Goal: Task Accomplishment & Management: Manage account settings

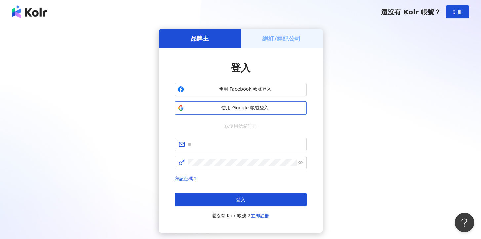
click at [246, 112] on button "使用 Google 帳號登入" at bounding box center [240, 107] width 132 height 13
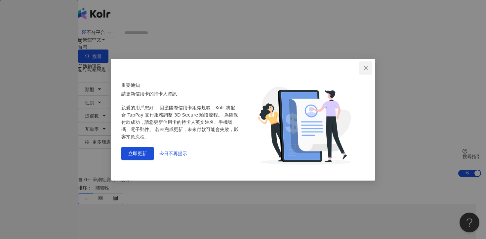
click at [366, 68] on icon "close" at bounding box center [365, 67] width 5 height 5
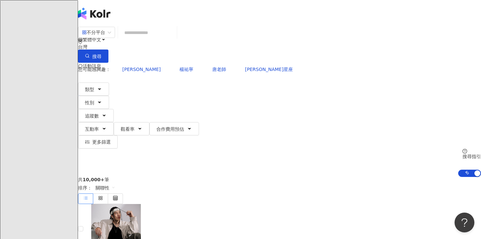
click at [469, 12] on div "繁體中文 活動訊息 E" at bounding box center [279, 53] width 403 height 106
click at [468, 11] on div "繁體中文 活動訊息 E" at bounding box center [279, 53] width 403 height 106
click at [96, 90] on icon at bounding box center [93, 92] width 5 height 5
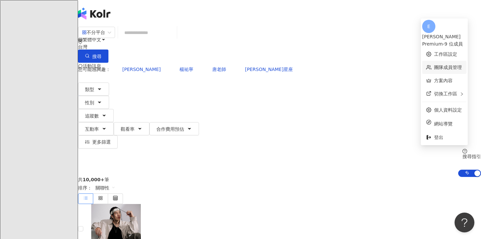
click at [446, 65] on link "團隊成員管理" at bounding box center [448, 67] width 28 height 5
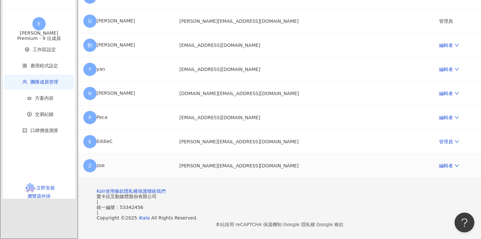
scroll to position [120, 0]
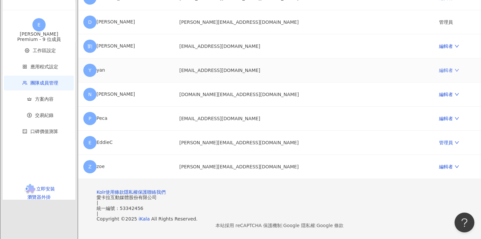
click at [455, 72] on icon "down" at bounding box center [457, 70] width 4 height 3
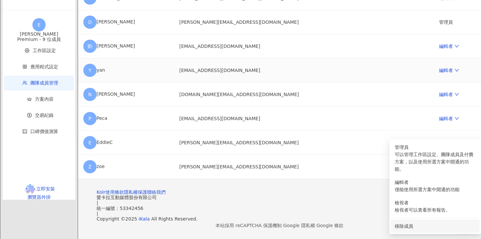
click at [408, 223] on div "移除成員" at bounding box center [434, 226] width 81 height 7
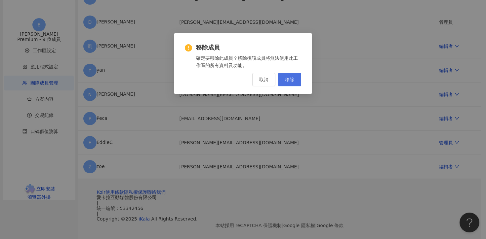
click at [293, 78] on span "移除" at bounding box center [289, 79] width 9 height 5
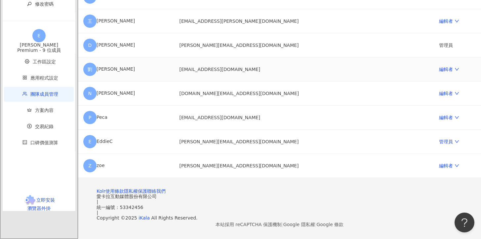
scroll to position [0, 0]
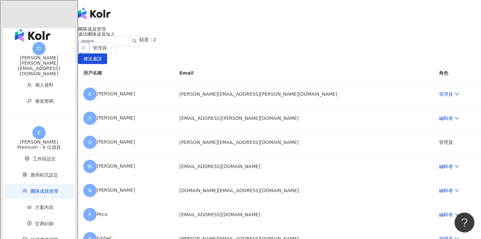
click at [81, 50] on div at bounding box center [80, 47] width 2 height 5
type input "*"
type input "*****"
click at [81, 50] on div at bounding box center [80, 47] width 2 height 5
paste input "**********"
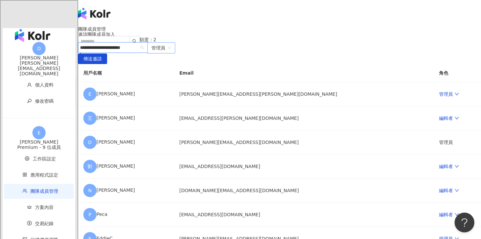
click at [171, 53] on span "管理員" at bounding box center [161, 48] width 20 height 11
type input "**********"
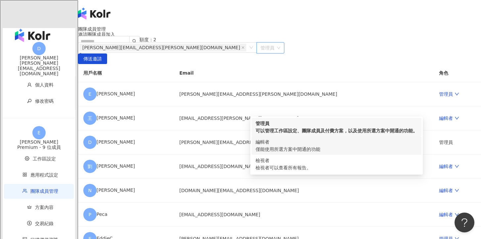
click at [389, 146] on div "編輯者" at bounding box center [336, 141] width 162 height 7
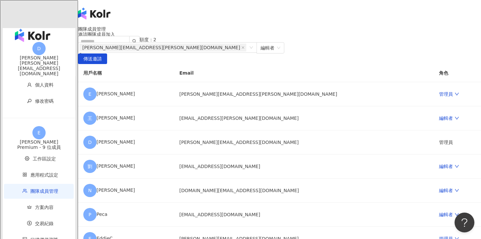
click at [272, 120] on div "邀請團隊成員加入 團隊成員人數上限：10 ｜ 剩餘額度：2 [PERSON_NAME][EMAIL_ADDRESS][PERSON_NAME][DOMAIN_…" at bounding box center [279, 153] width 403 height 243
click at [102, 64] on span "傳送邀請" at bounding box center [92, 59] width 18 height 11
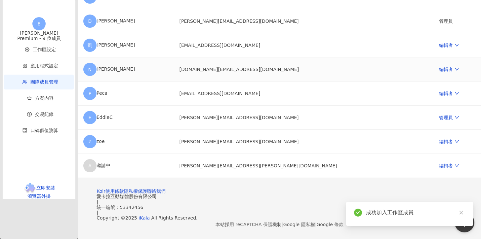
scroll to position [211, 0]
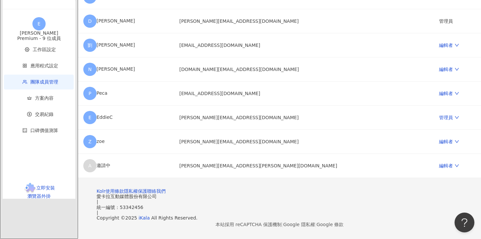
click at [284, 183] on footer "Kolr 使用條款 隱私權保護 聯絡我們 愛卡拉互動媒體股份有限公司 | 統一編號：53342456 | Copyright © 2025 iKala All…" at bounding box center [279, 208] width 403 height 61
click at [350, 162] on div "邀請團隊成員加入 團隊成員人數上限：10 ｜ 剩餘額度：1 請輸入一個或多個電子郵件 管理員 傳送邀請 用戶名稱 Email 角色 E [PERSON_NAM…" at bounding box center [279, 44] width 403 height 268
